Goal: Information Seeking & Learning: Find specific fact

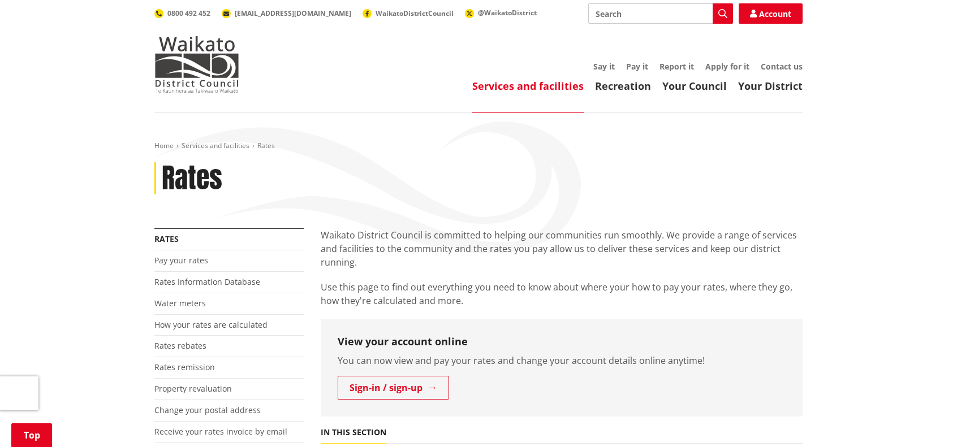
scroll to position [339, 0]
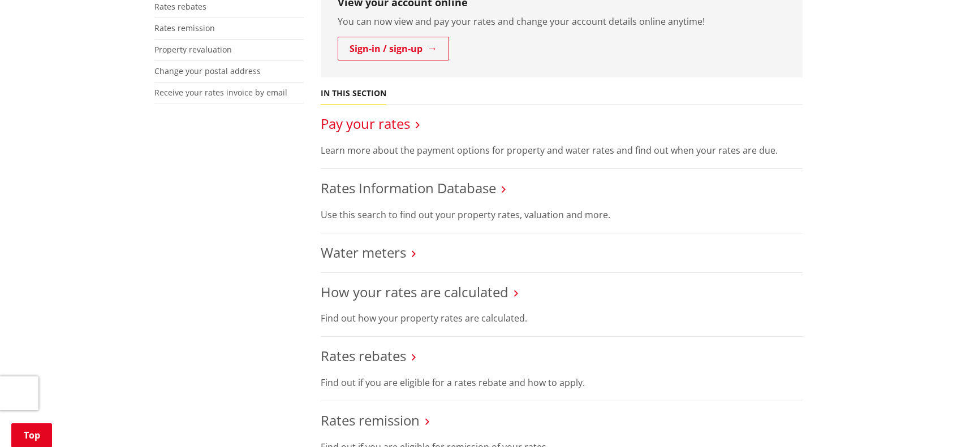
click at [354, 131] on link "Pay your rates" at bounding box center [365, 123] width 89 height 19
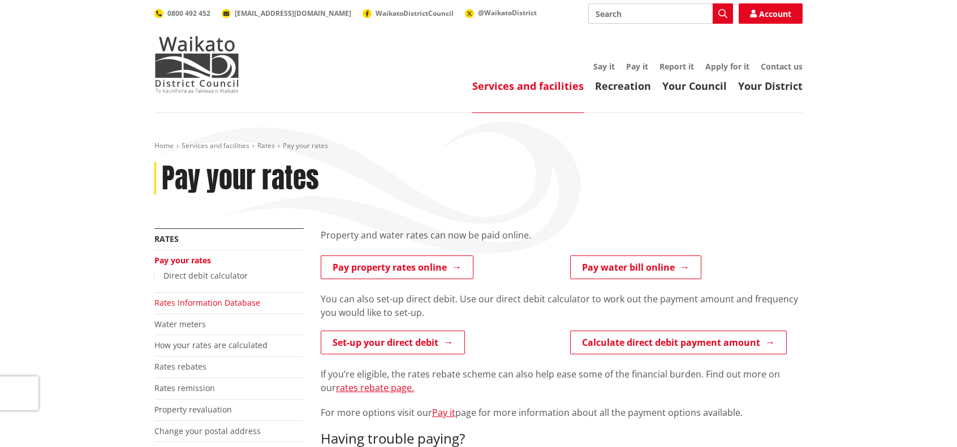
click at [213, 305] on link "Rates Information Database" at bounding box center [207, 302] width 106 height 11
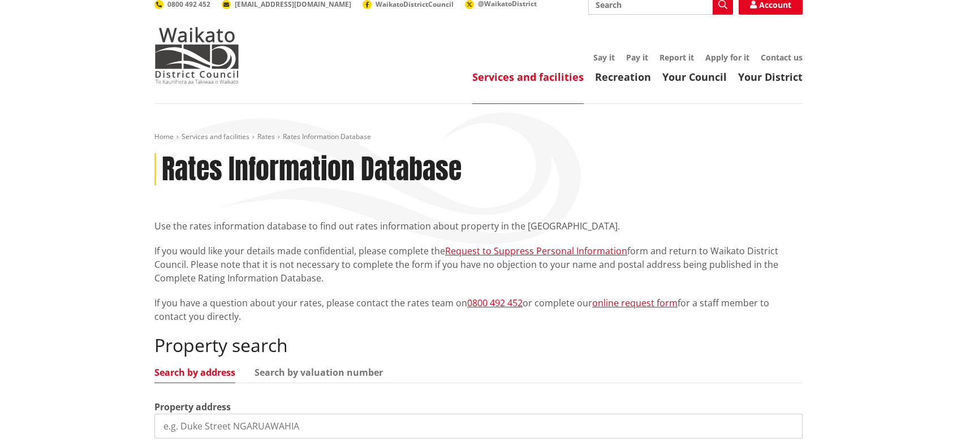
scroll to position [170, 0]
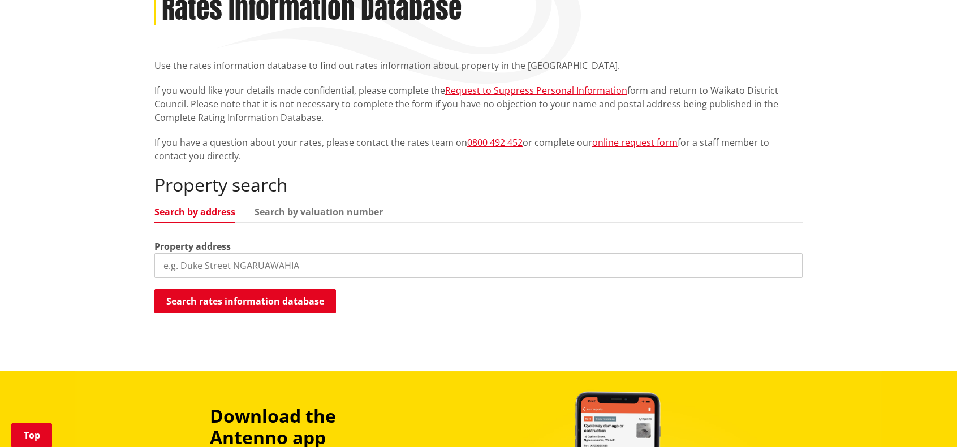
click at [256, 274] on input "search" at bounding box center [478, 265] width 648 height 25
type input "1805 gordonton road"
click at [269, 297] on button "Search rates information database" at bounding box center [244, 301] width 181 height 24
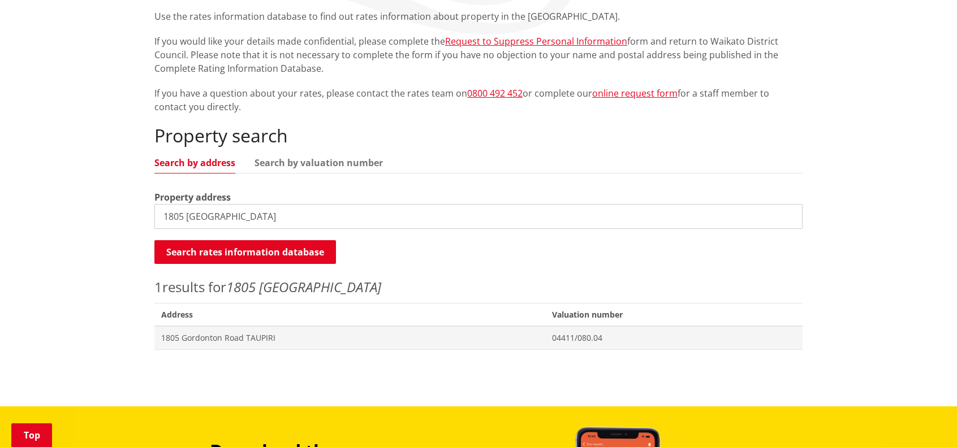
scroll to position [283, 0]
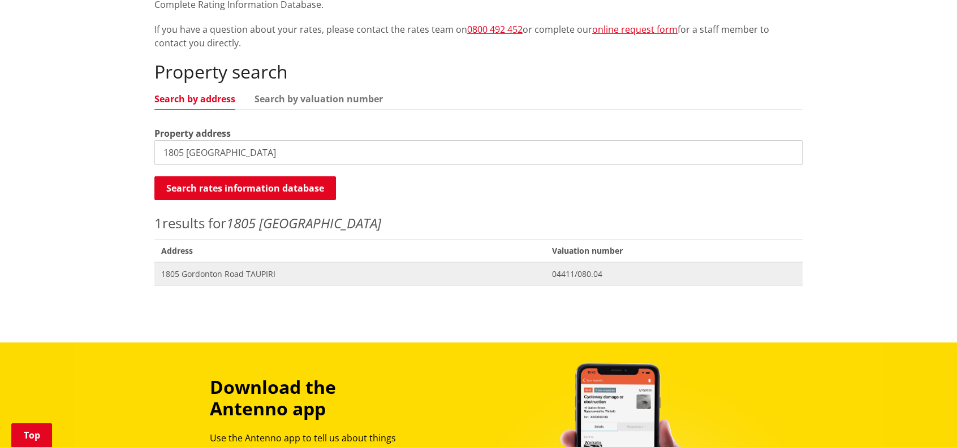
click at [228, 266] on span "Address 1805 Gordonton Road TAUPIRI" at bounding box center [349, 273] width 391 height 23
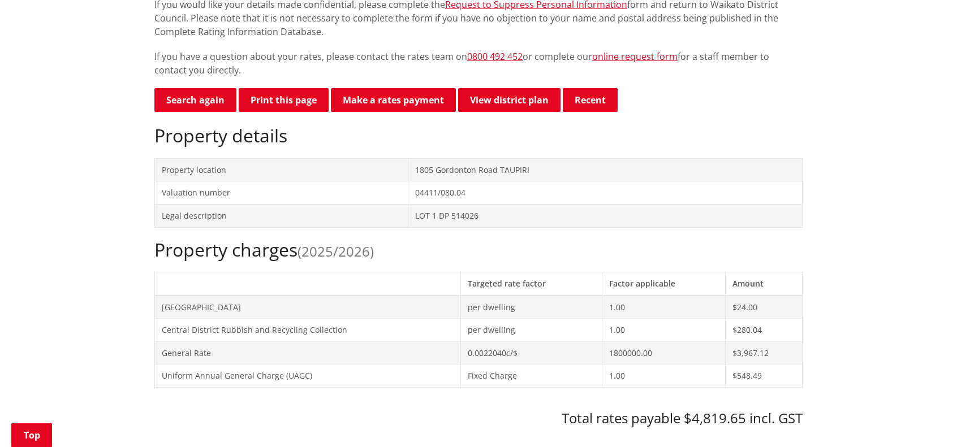
scroll to position [339, 0]
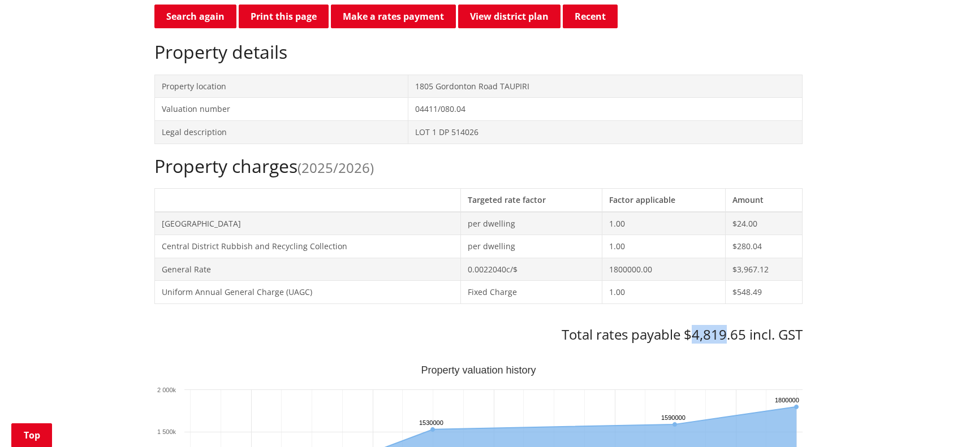
drag, startPoint x: 725, startPoint y: 335, endPoint x: 691, endPoint y: 336, distance: 33.4
click at [691, 336] on h3 "Total rates payable $4,819.65 incl. GST" at bounding box center [478, 335] width 648 height 16
copy h3 "4,819"
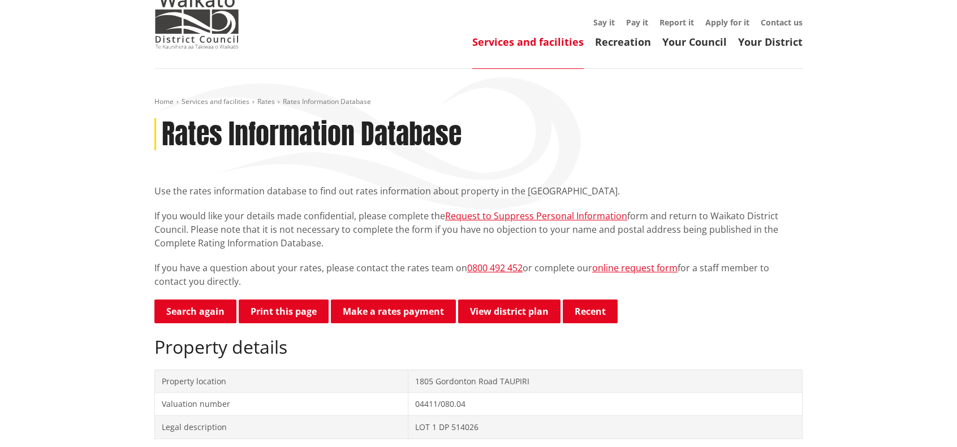
scroll to position [0, 0]
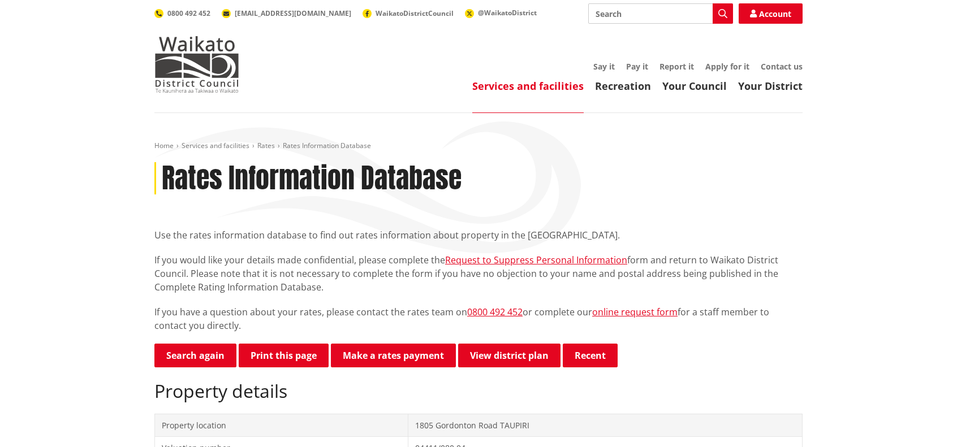
drag, startPoint x: 843, startPoint y: 235, endPoint x: 852, endPoint y: 118, distance: 117.3
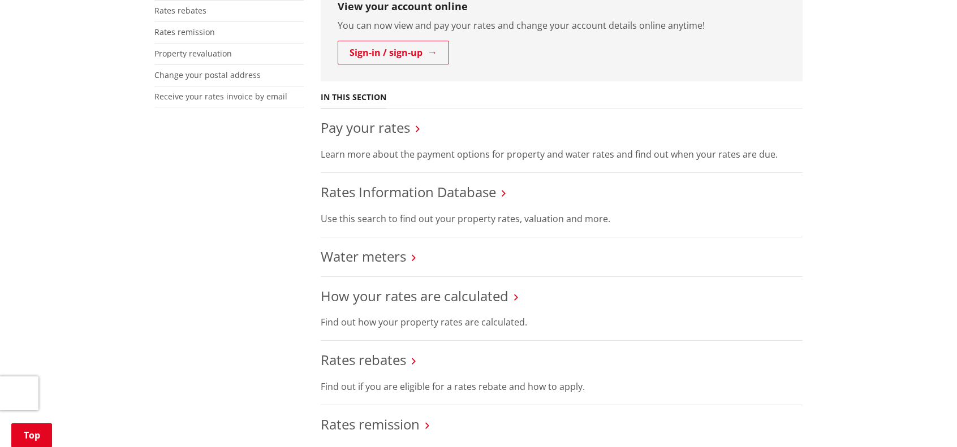
scroll to position [339, 0]
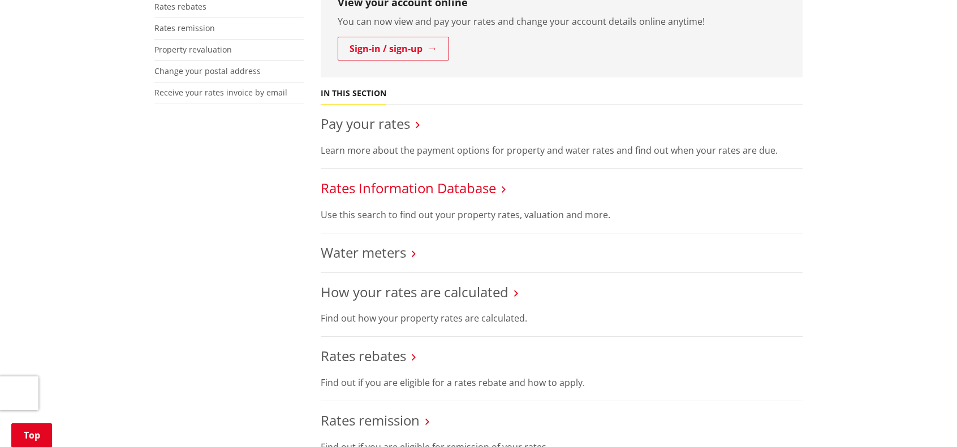
click at [380, 183] on link "Rates Information Database" at bounding box center [408, 188] width 175 height 19
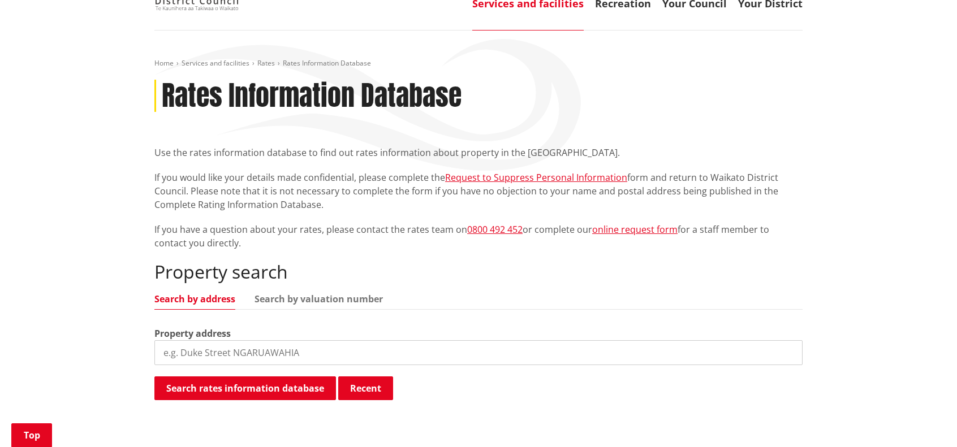
scroll to position [226, 0]
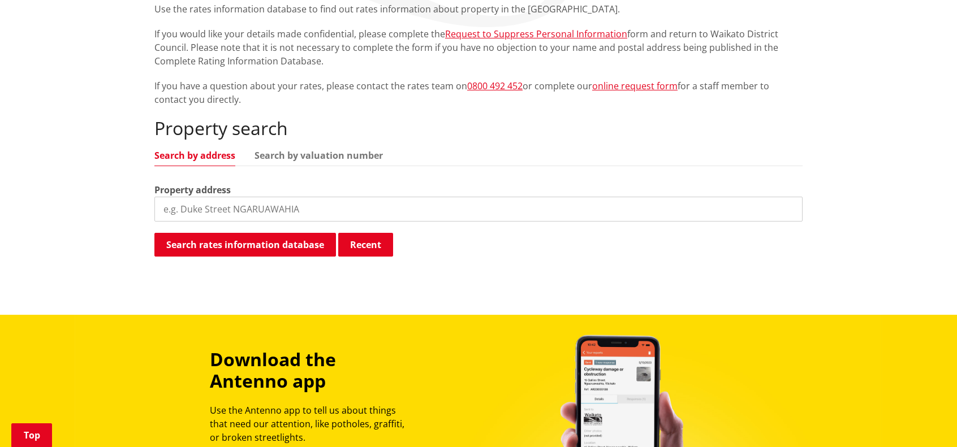
click at [220, 212] on input "search" at bounding box center [478, 209] width 648 height 25
click at [271, 210] on input "1805" at bounding box center [478, 209] width 648 height 25
type input "1805 gordonton"
click at [257, 249] on button "Search rates information database" at bounding box center [244, 245] width 181 height 24
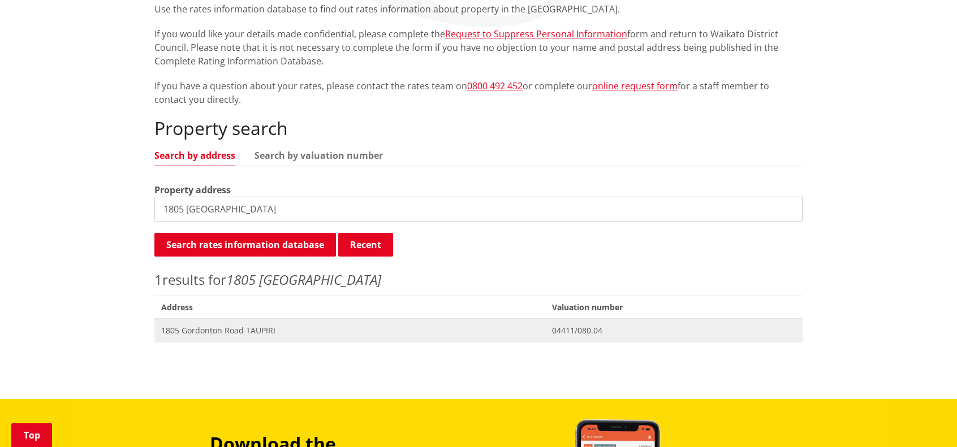
click at [243, 328] on span "1805 Gordonton Road TAUPIRI" at bounding box center [349, 330] width 377 height 11
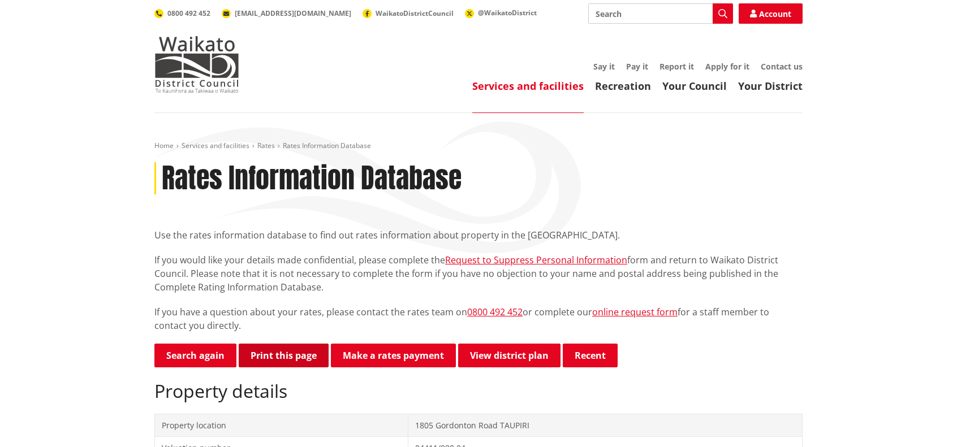
click at [284, 363] on button "Print this page" at bounding box center [284, 356] width 90 height 24
